Goal: Transaction & Acquisition: Purchase product/service

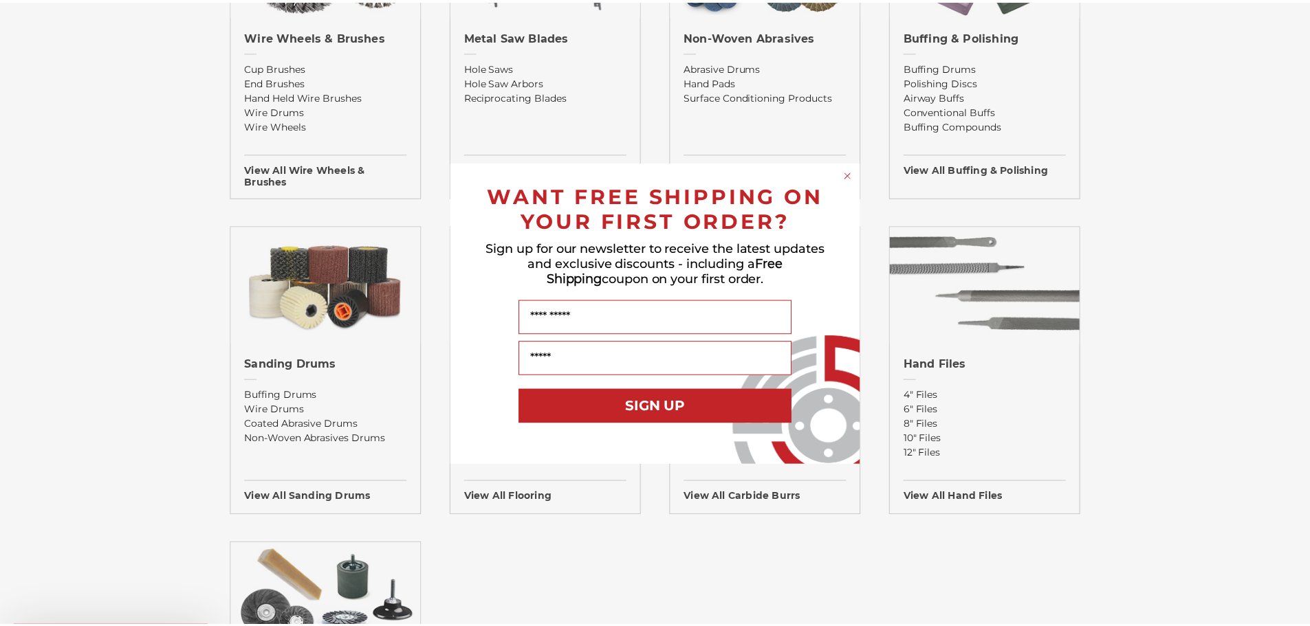
scroll to position [963, 0]
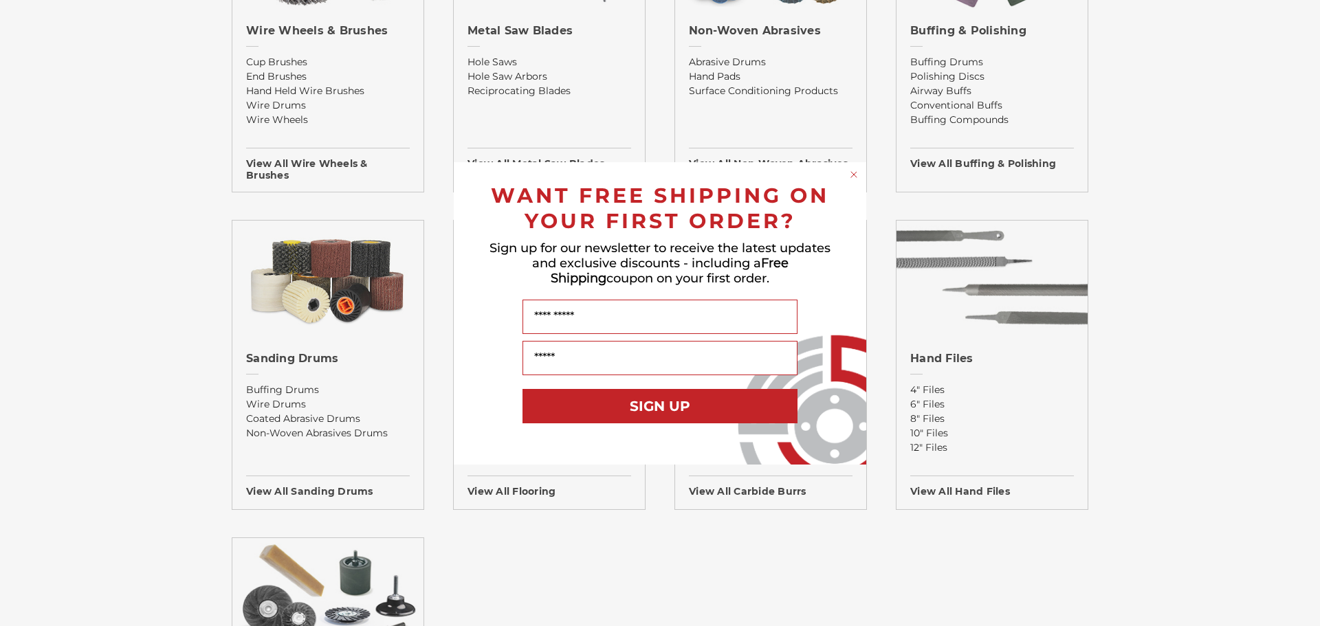
click at [338, 276] on div "Close dialog WANT FREE SHIPPING ON YOUR FIRST ORDER? Sign up for our newsletter…" at bounding box center [660, 313] width 1320 height 626
click at [298, 489] on div "Close dialog WANT FREE SHIPPING ON YOUR FIRST ORDER? Sign up for our newsletter…" at bounding box center [660, 313] width 1320 height 626
click at [289, 386] on div "Close dialog WANT FREE SHIPPING ON YOUR FIRST ORDER? Sign up for our newsletter…" at bounding box center [660, 313] width 1320 height 626
click at [853, 175] on icon "Close dialog" at bounding box center [854, 175] width 14 height 14
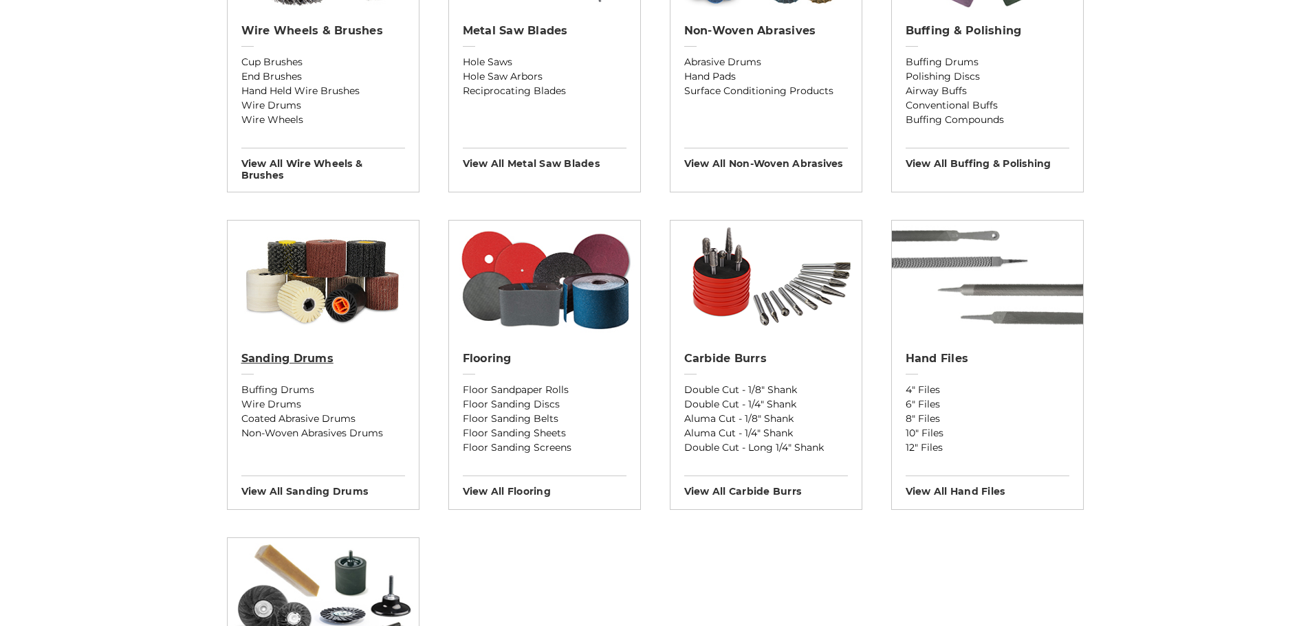
click at [330, 353] on h2 "Sanding Drums" at bounding box center [323, 359] width 164 height 14
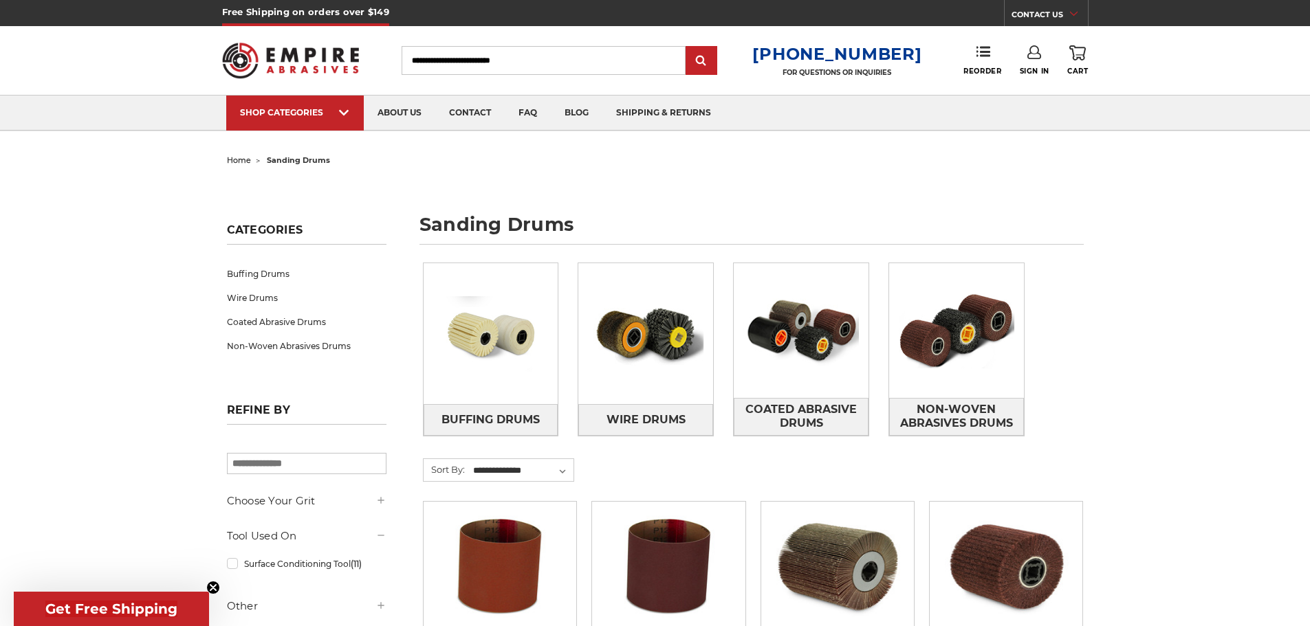
click at [536, 63] on input "Search" at bounding box center [544, 60] width 284 height 29
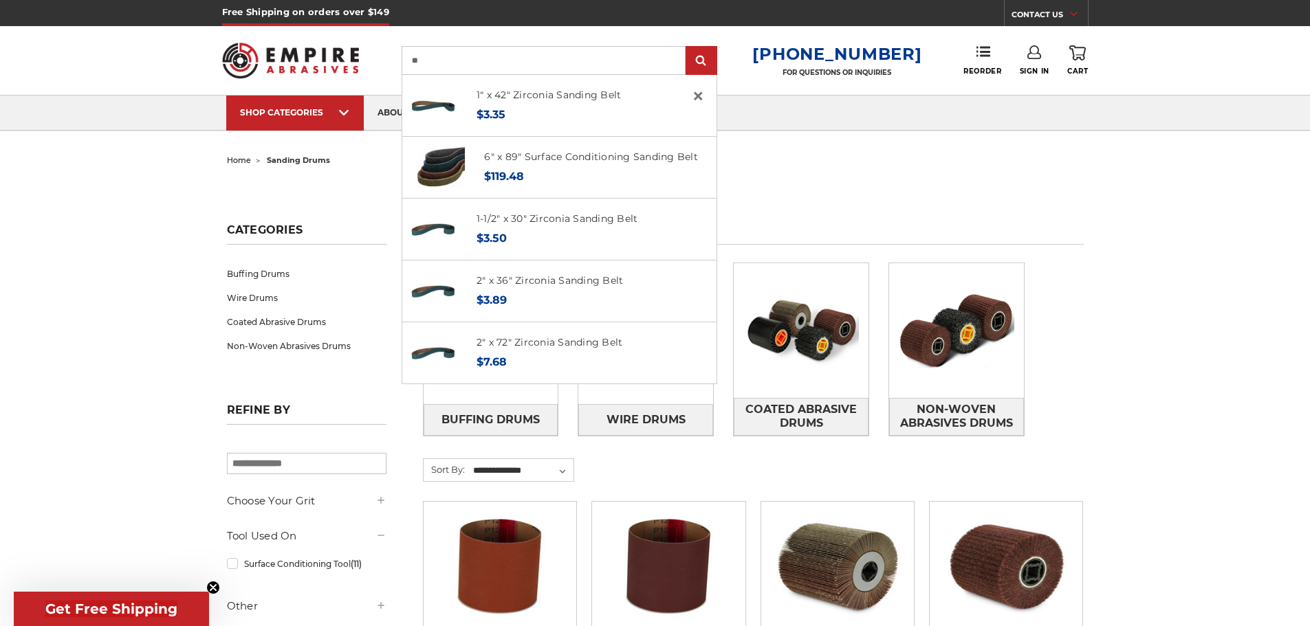
type input "*"
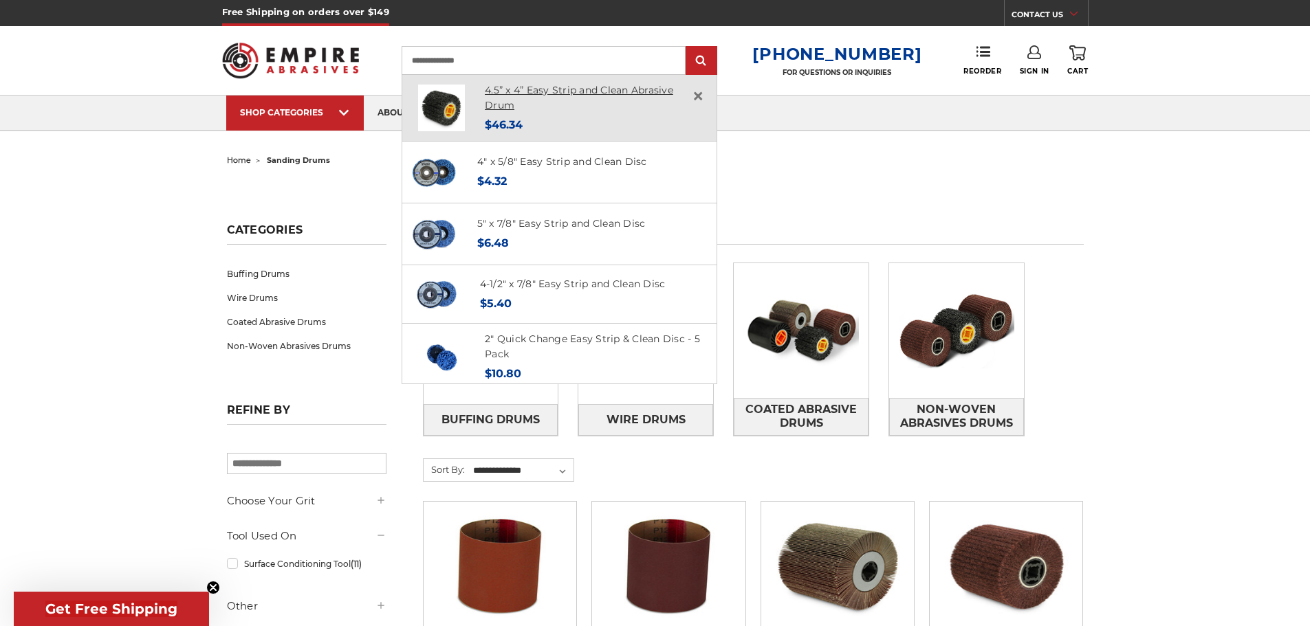
type input "**********"
click at [599, 89] on link "4.5” x 4” Easy Strip and Clean Abrasive Drum" at bounding box center [579, 98] width 188 height 28
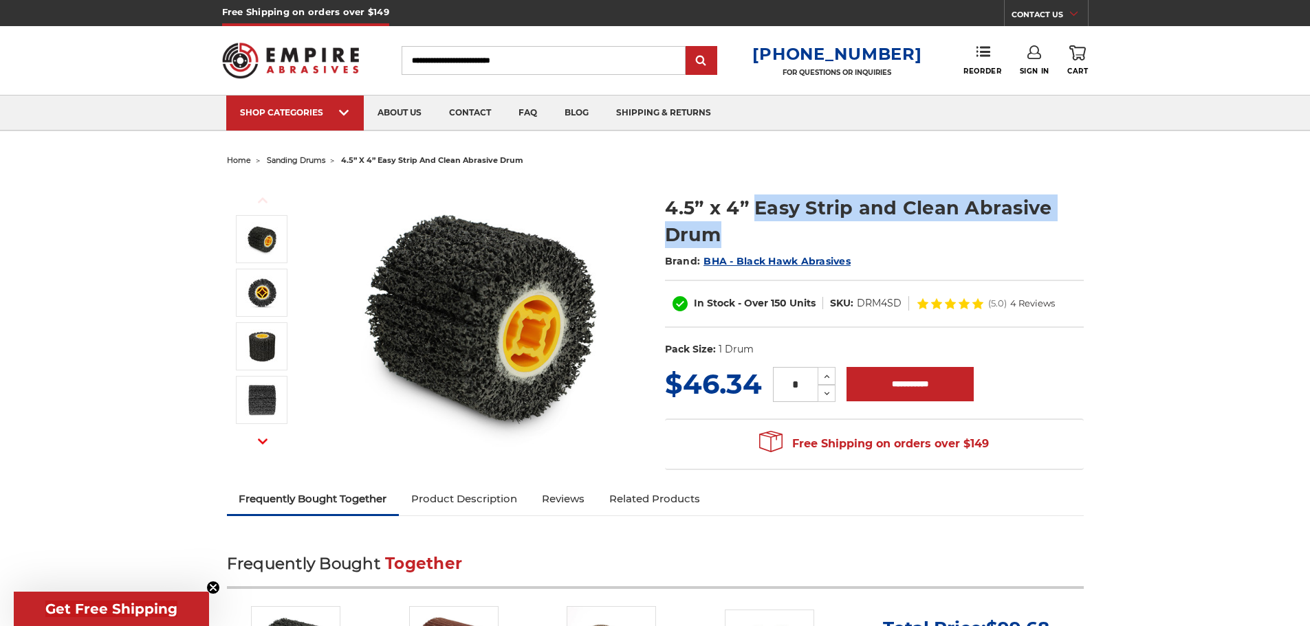
drag, startPoint x: 755, startPoint y: 205, endPoint x: 977, endPoint y: 227, distance: 223.2
click at [977, 227] on h1 "4.5” x 4” Easy Strip and Clean Abrasive Drum" at bounding box center [874, 222] width 419 height 54
copy h1 "Easy Strip and Clean Abrasive Drum"
